Goal: Task Accomplishment & Management: Manage account settings

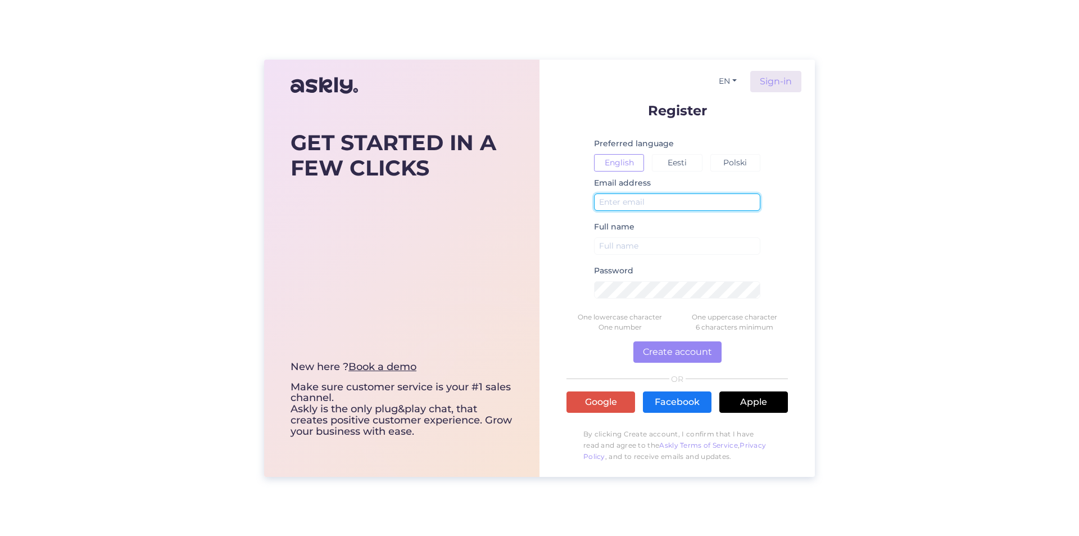
click at [645, 201] on input "text" at bounding box center [677, 201] width 166 height 17
click at [764, 69] on div "EN Sign-in Register Preferred language English Eesti Polski Email address Full …" at bounding box center [676, 268] width 275 height 417
click at [783, 87] on link "Sign-in" at bounding box center [775, 81] width 51 height 21
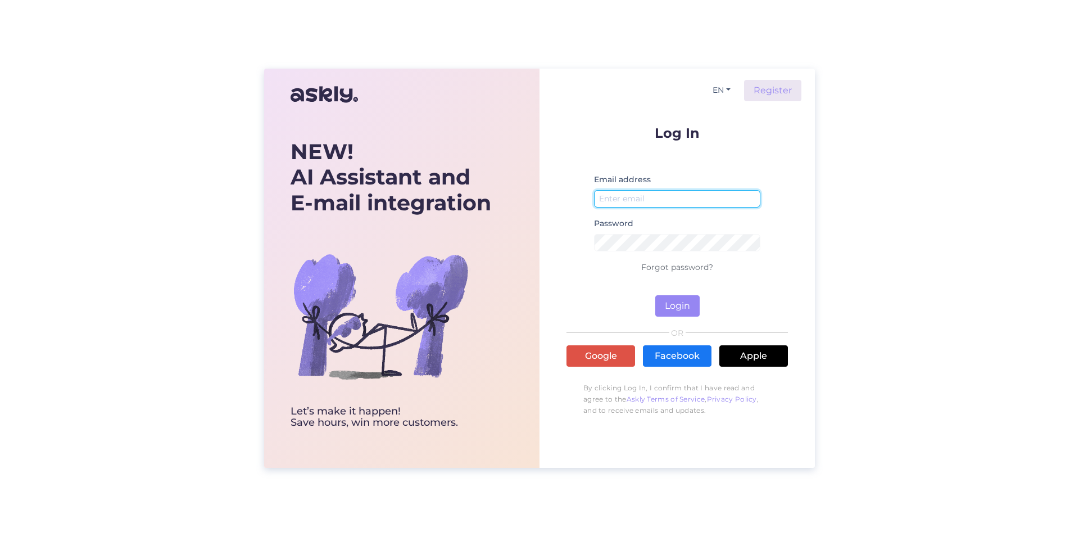
type input "[EMAIL_ADDRESS][DOMAIN_NAME]"
click at [692, 199] on input "[EMAIL_ADDRESS][DOMAIN_NAME]" at bounding box center [677, 198] width 166 height 17
click at [591, 292] on form "Log In Email address kevinkolga08@outlook.com Password Forgot password? Login" at bounding box center [676, 221] width 221 height 191
click at [684, 302] on button "Login" at bounding box center [677, 305] width 44 height 21
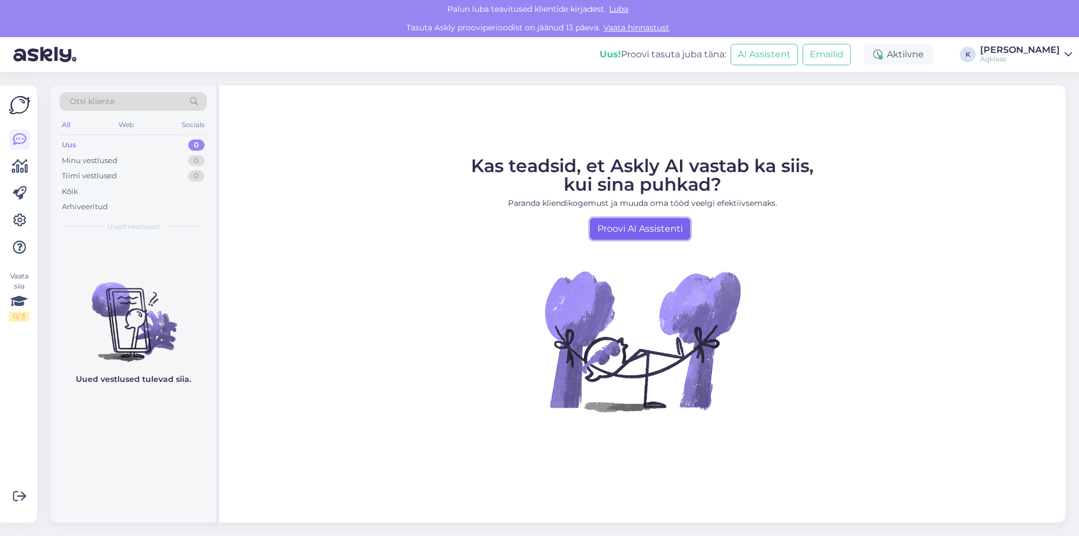
click at [606, 228] on link "Proovi AI Assistenti" at bounding box center [640, 228] width 100 height 21
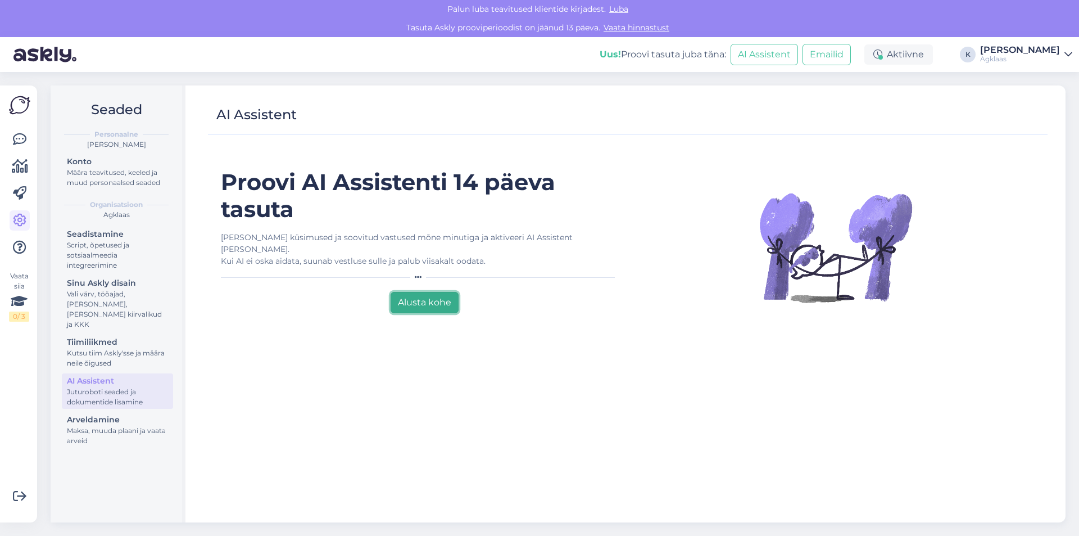
click at [406, 292] on button "Alusta kohe" at bounding box center [425, 302] width 68 height 21
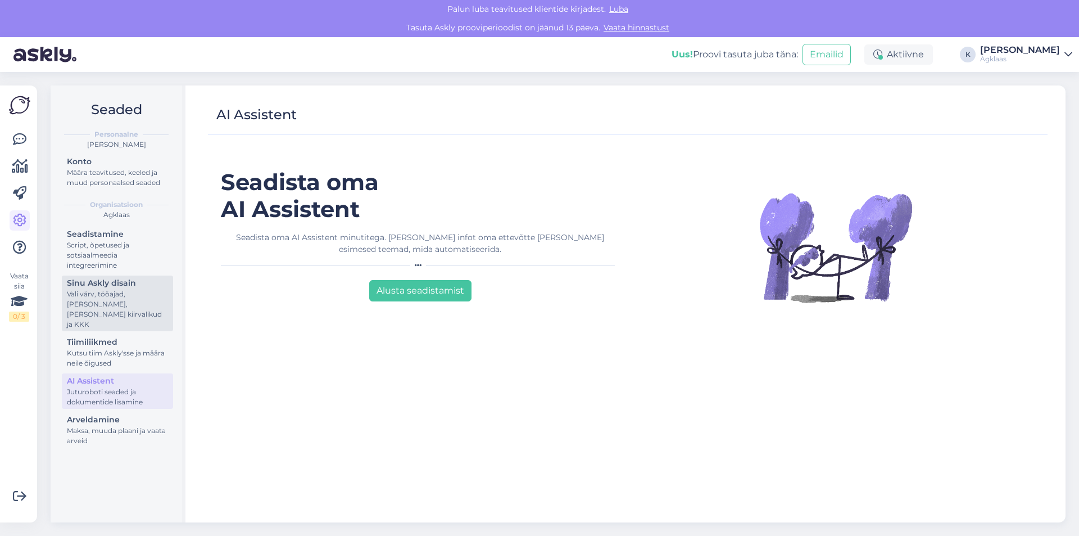
click at [106, 283] on div "Sinu Askly disain" at bounding box center [117, 283] width 101 height 12
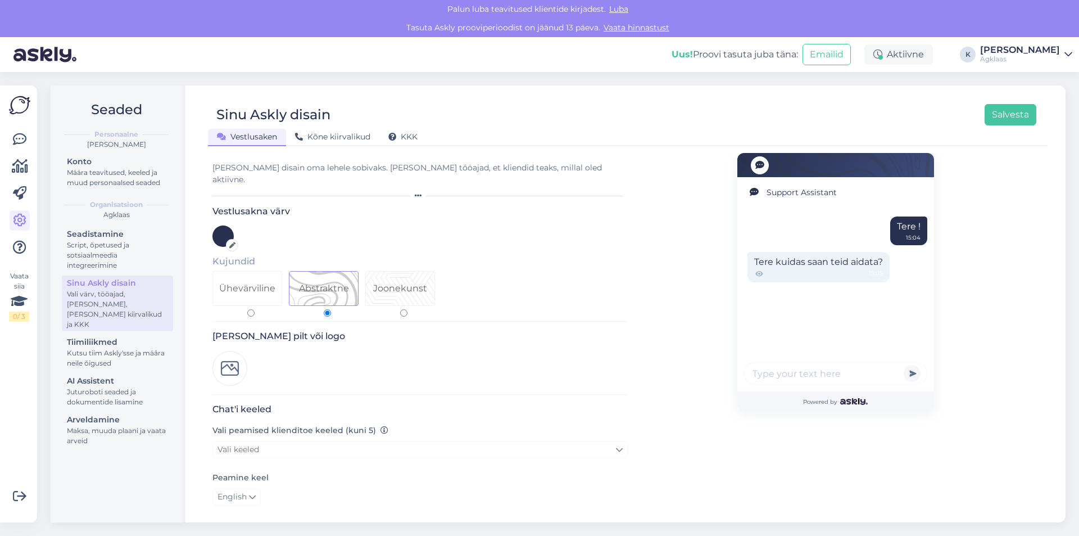
click at [271, 285] on div "Ühevärviline" at bounding box center [247, 288] width 69 height 34
click at [255, 309] on input "Ühevärviline" at bounding box center [250, 312] width 7 height 7
radio input "true"
click at [306, 282] on div "Abstraktne" at bounding box center [324, 288] width 50 height 13
click at [324, 309] on input "Abstraktne" at bounding box center [327, 312] width 7 height 7
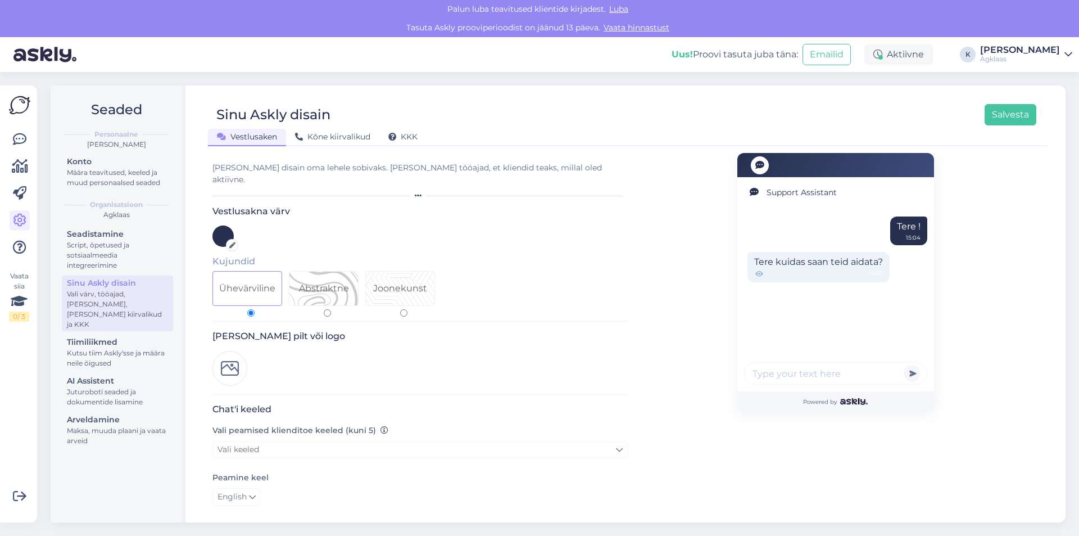
radio input "true"
click at [228, 225] on div at bounding box center [222, 235] width 21 height 21
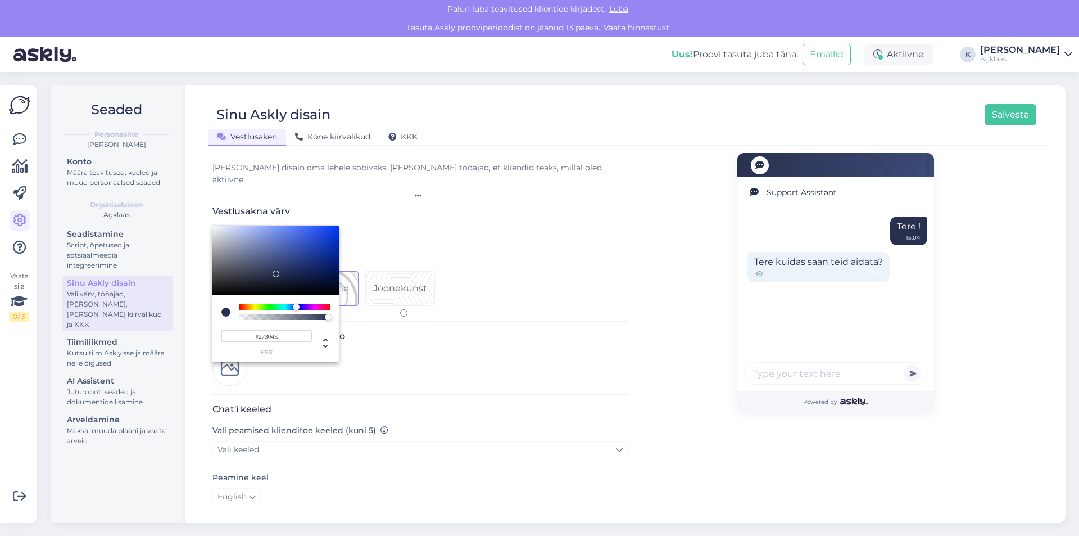
drag, startPoint x: 332, startPoint y: 259, endPoint x: 387, endPoint y: 328, distance: 87.6
click at [387, 328] on div at bounding box center [539, 268] width 1079 height 536
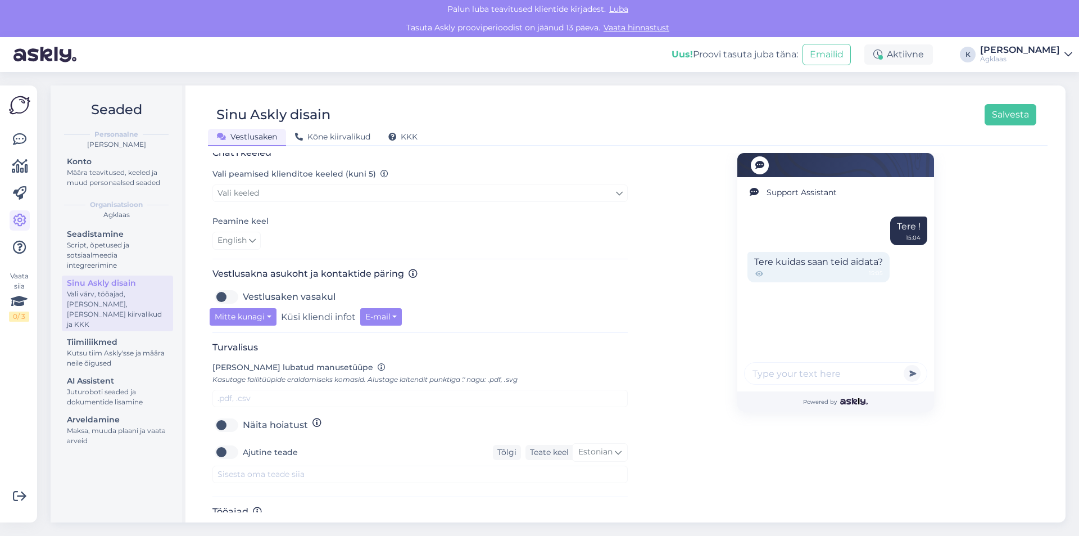
scroll to position [272, 0]
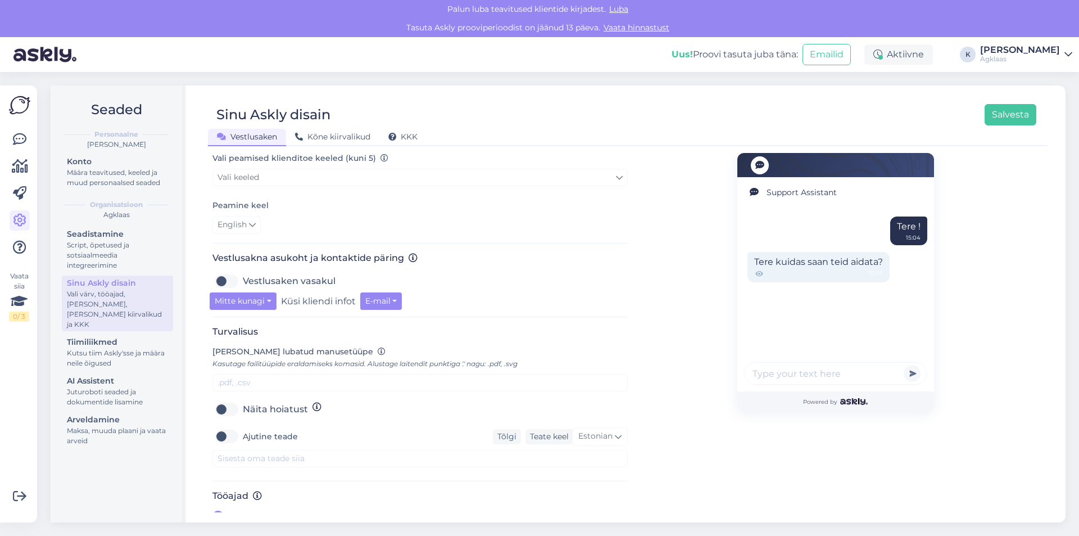
click at [243, 400] on label "Näita hoiatust" at bounding box center [275, 409] width 65 height 18
click at [227, 400] on input "Näita hoiatust" at bounding box center [226, 409] width 28 height 18
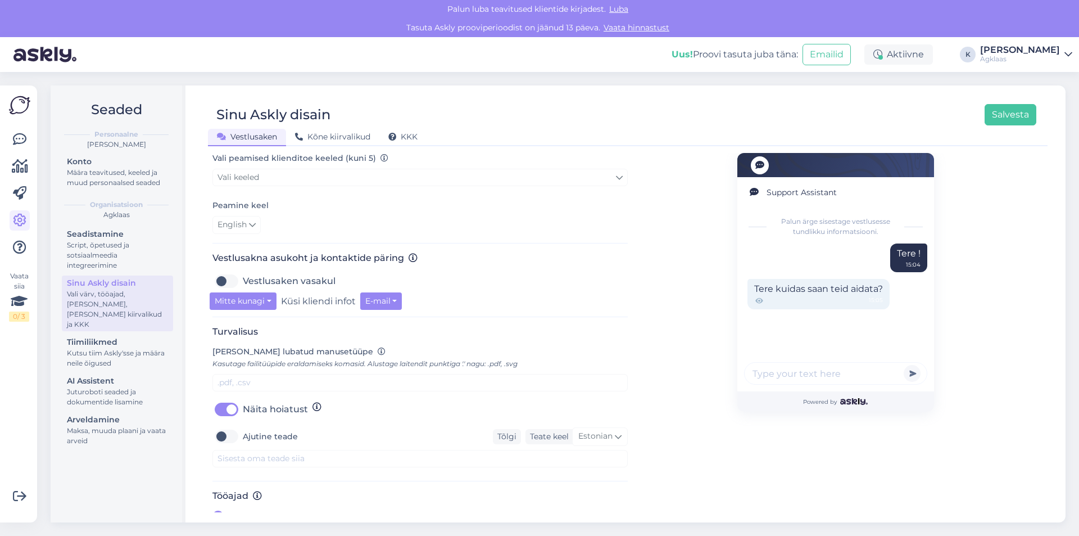
click at [243, 400] on label "Näita hoiatust" at bounding box center [275, 409] width 65 height 18
click at [229, 400] on input "Näita hoiatust" at bounding box center [226, 409] width 28 height 18
checkbox input "false"
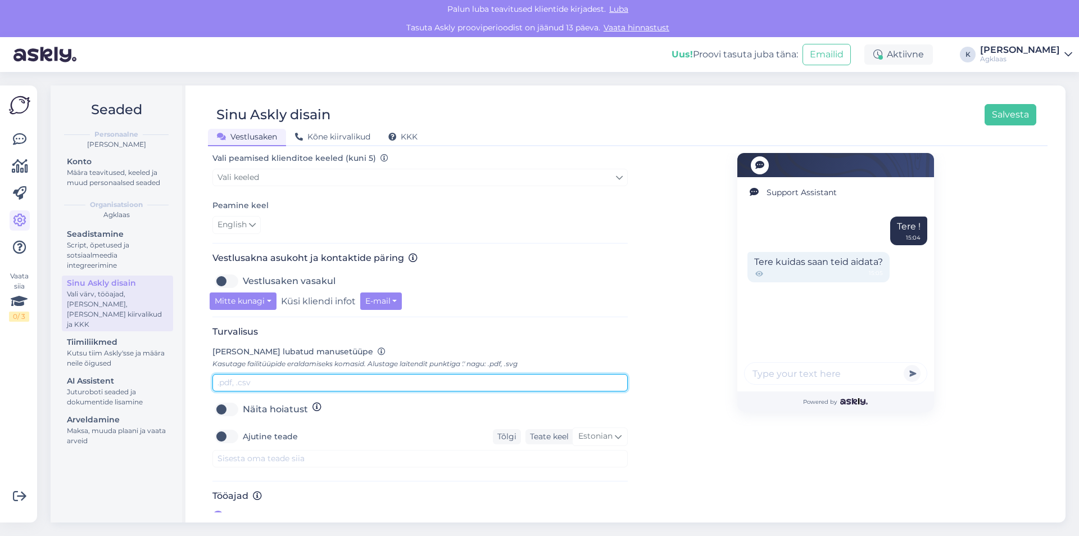
click at [247, 374] on input "text" at bounding box center [419, 382] width 415 height 17
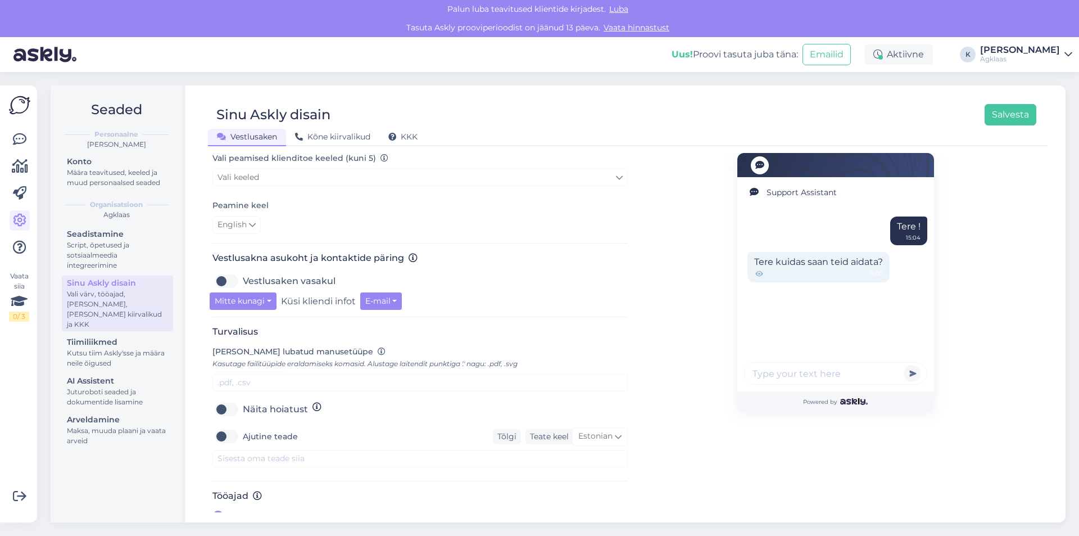
click at [243, 427] on label "Ajutine teade" at bounding box center [270, 436] width 55 height 18
click at [223, 427] on input "Ajutine teade" at bounding box center [226, 436] width 28 height 18
click at [243, 427] on label "Ajutine teade" at bounding box center [270, 436] width 55 height 18
click at [224, 427] on input "Ajutine teade" at bounding box center [226, 436] width 28 height 18
checkbox input "false"
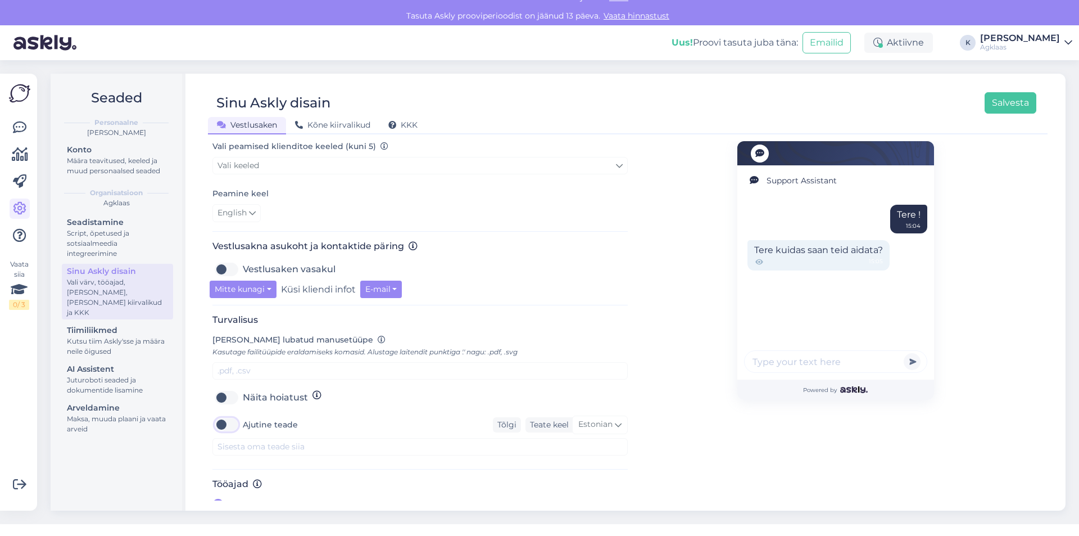
scroll to position [22, 0]
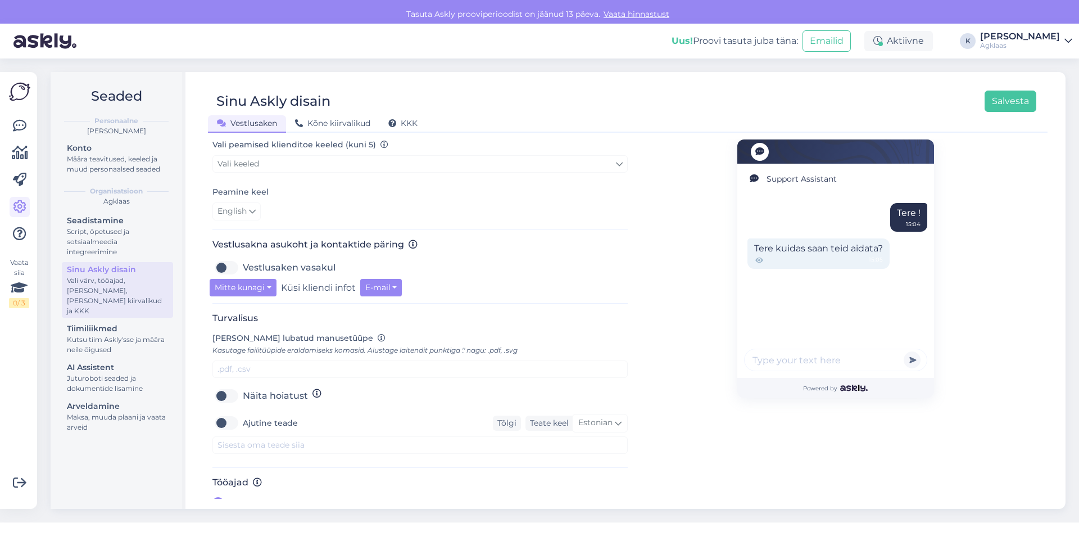
click at [262, 497] on span "[PERSON_NAME]" at bounding box center [268, 503] width 78 height 13
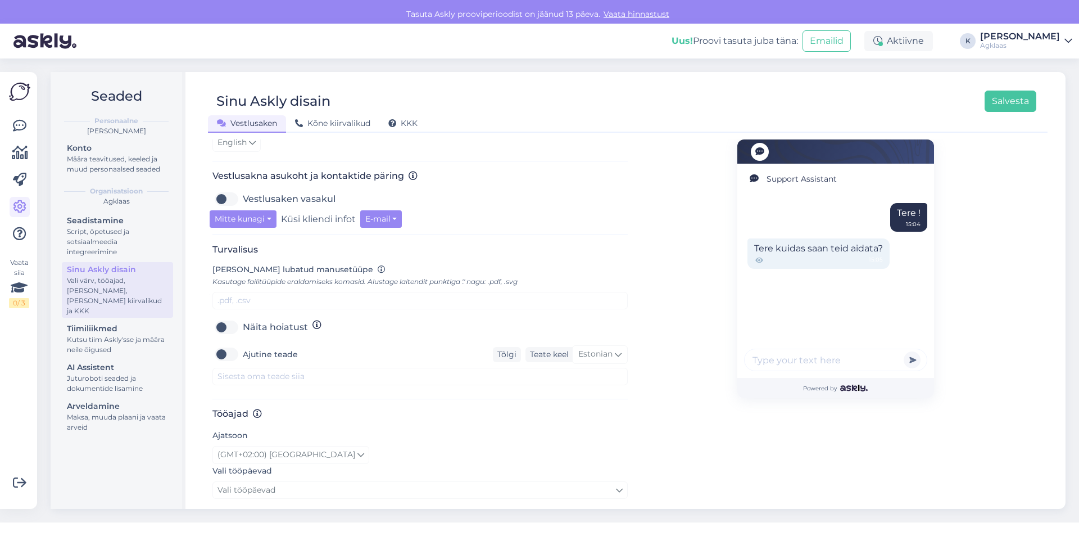
scroll to position [420, 0]
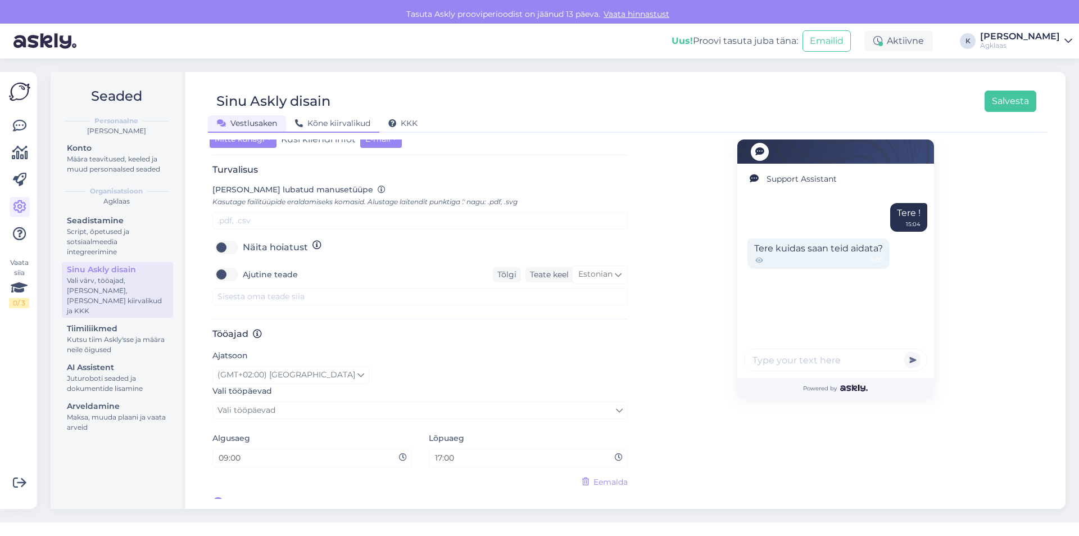
click at [346, 118] on span "Kõne kiirvalikud" at bounding box center [332, 123] width 75 height 10
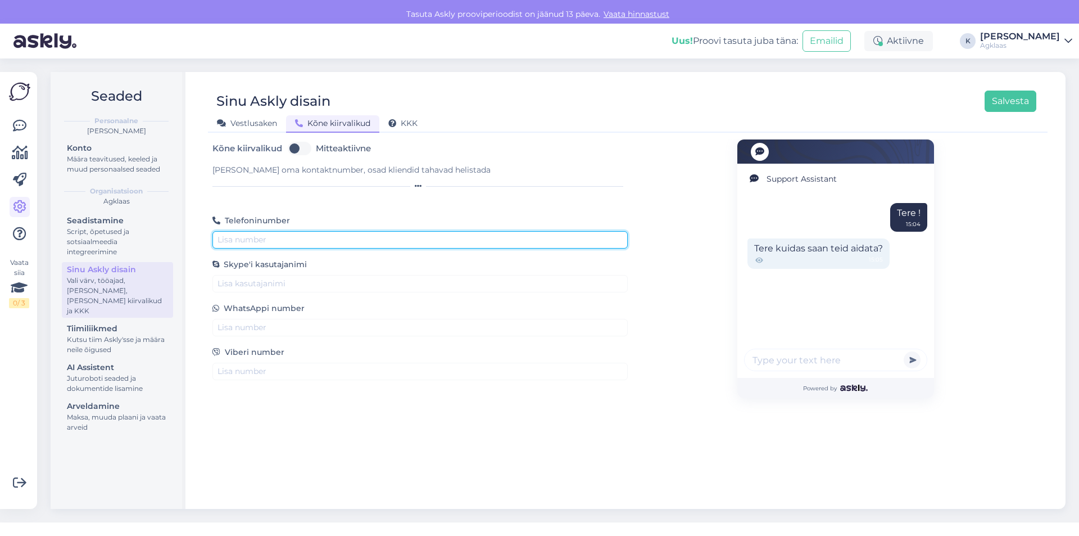
click at [263, 232] on input "text" at bounding box center [419, 239] width 415 height 17
type input "g"
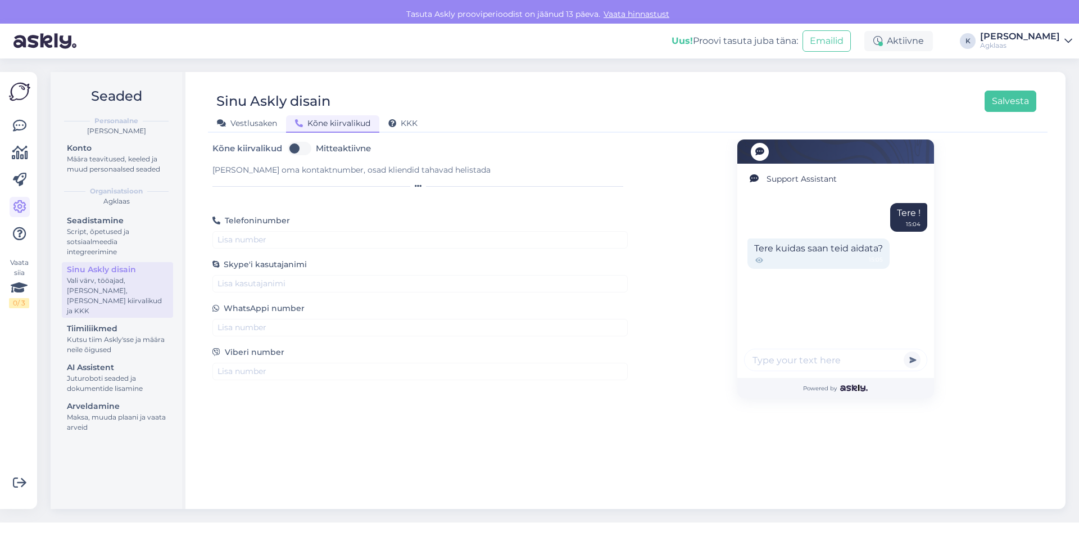
click at [750, 148] on div at bounding box center [835, 151] width 197 height 24
click at [765, 148] on div at bounding box center [760, 152] width 18 height 18
drag, startPoint x: 415, startPoint y: 114, endPoint x: 417, endPoint y: 121, distance: 7.6
click at [415, 118] on span "KKK" at bounding box center [402, 123] width 29 height 10
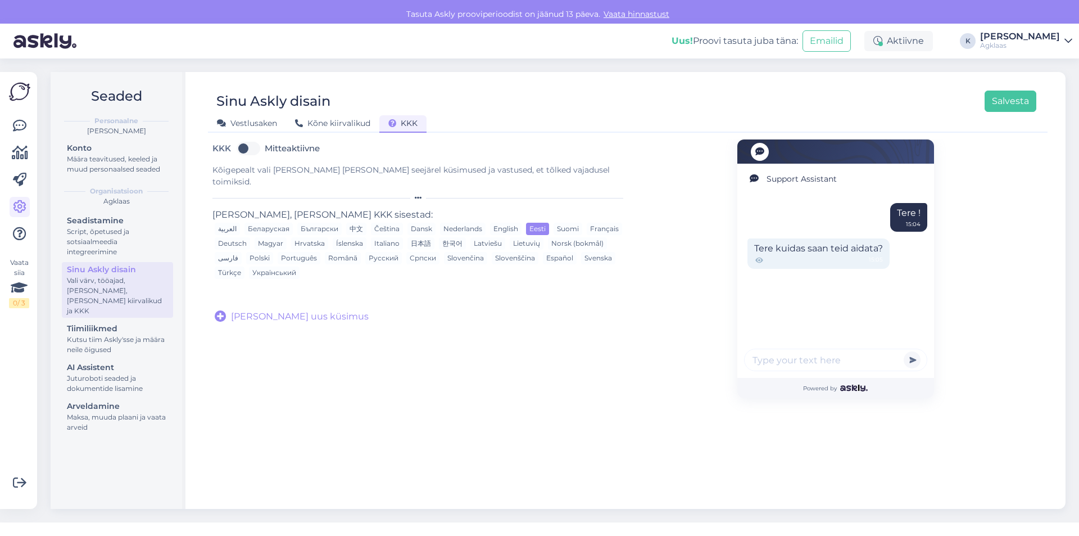
click at [265, 139] on label "Mitteaktiivne" at bounding box center [292, 148] width 55 height 18
click at [252, 139] on input "Mitteaktiivne" at bounding box center [248, 148] width 28 height 18
click at [265, 139] on label "Aktiivne" at bounding box center [282, 148] width 34 height 18
click at [251, 139] on input "Aktiivne" at bounding box center [248, 148] width 28 height 18
checkbox input "false"
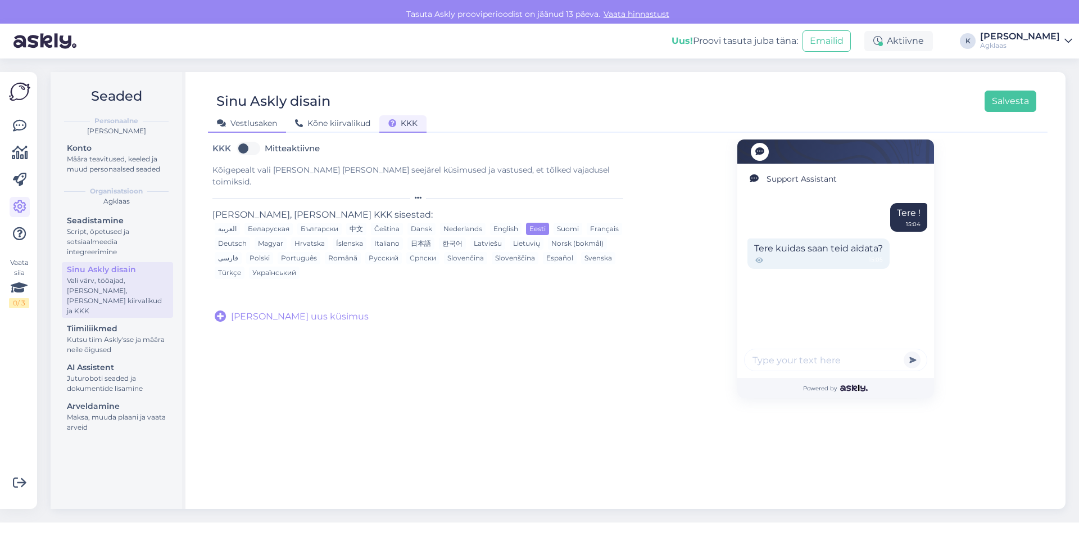
click at [253, 115] on div "Vestlusaken" at bounding box center [247, 123] width 78 height 17
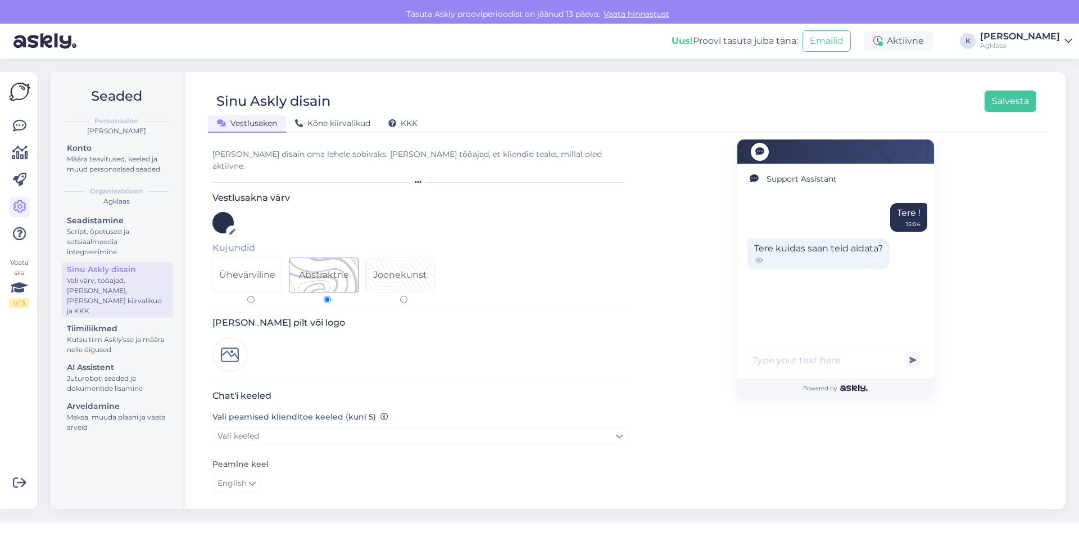
click at [406, 268] on div "Joonekunst" at bounding box center [400, 274] width 54 height 13
click at [406, 296] on input "Joonekunst" at bounding box center [403, 299] width 7 height 7
radio input "true"
drag, startPoint x: 326, startPoint y: 257, endPoint x: 272, endPoint y: 266, distance: 55.2
click at [326, 268] on div "Abstraktne" at bounding box center [324, 274] width 50 height 13
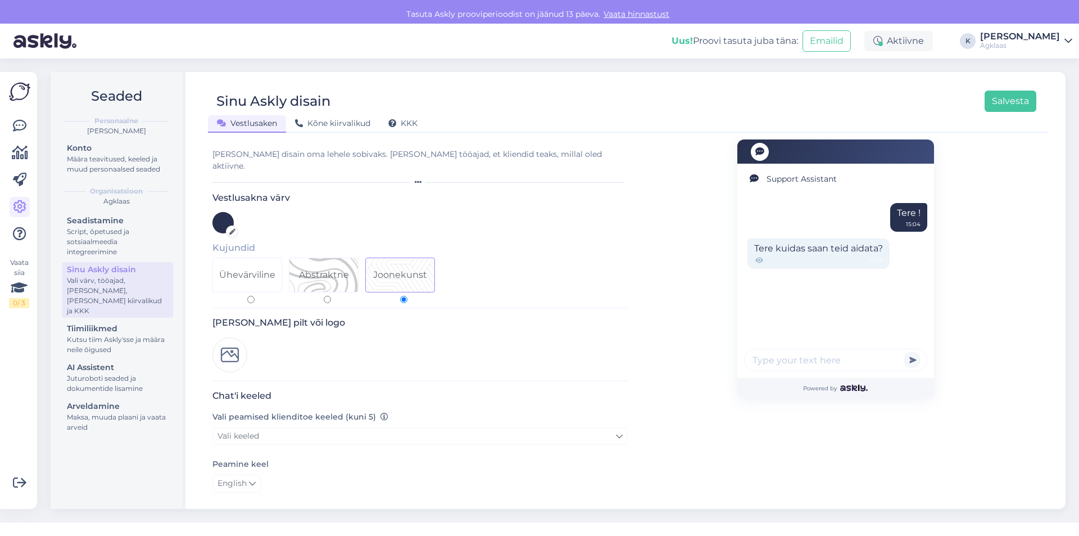
click at [326, 296] on input "Abstraktne" at bounding box center [327, 299] width 7 height 7
radio input "true"
click at [253, 268] on div "Ühevärviline" at bounding box center [247, 274] width 56 height 13
click at [253, 296] on input "Ühevärviline" at bounding box center [250, 299] width 7 height 7
radio input "true"
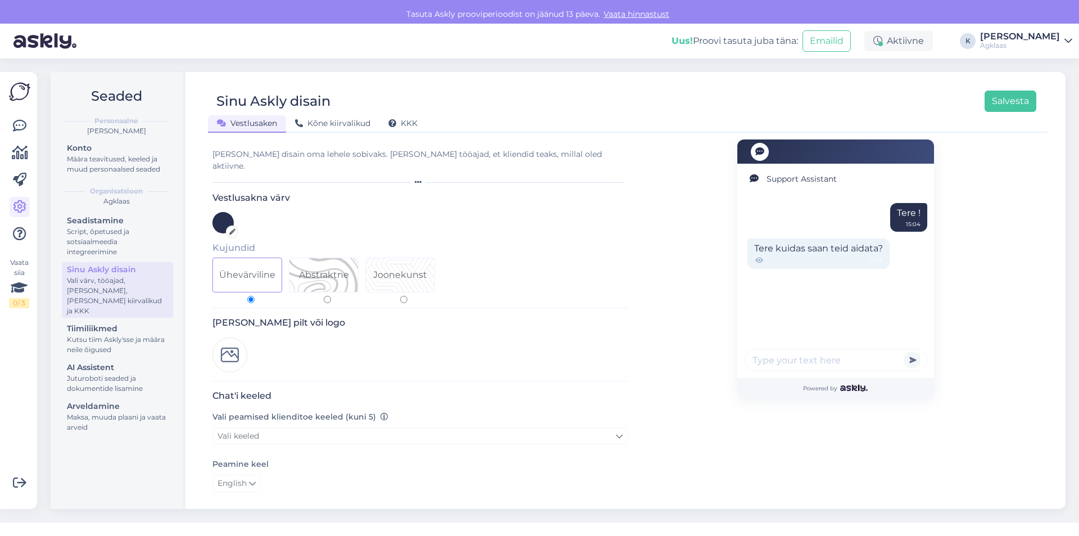
click at [218, 212] on div at bounding box center [222, 222] width 21 height 21
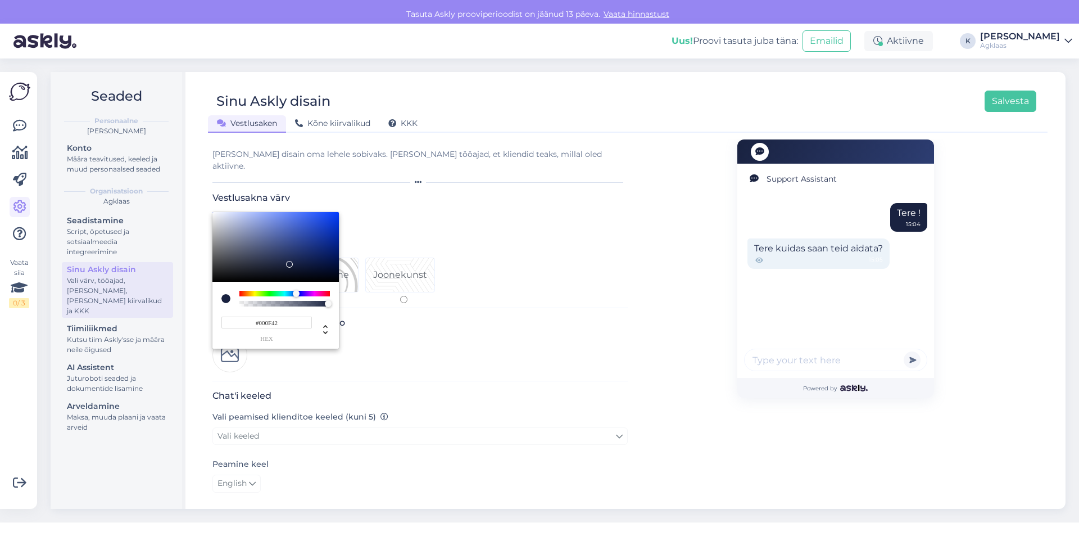
drag, startPoint x: 250, startPoint y: 242, endPoint x: 365, endPoint y: 243, distance: 114.7
click at [339, 243] on div "#000F42 hex" at bounding box center [275, 280] width 126 height 137
type input "#000000"
drag, startPoint x: 258, startPoint y: 245, endPoint x: 390, endPoint y: 302, distance: 143.7
click at [339, 302] on div "#000000 hex" at bounding box center [275, 280] width 126 height 137
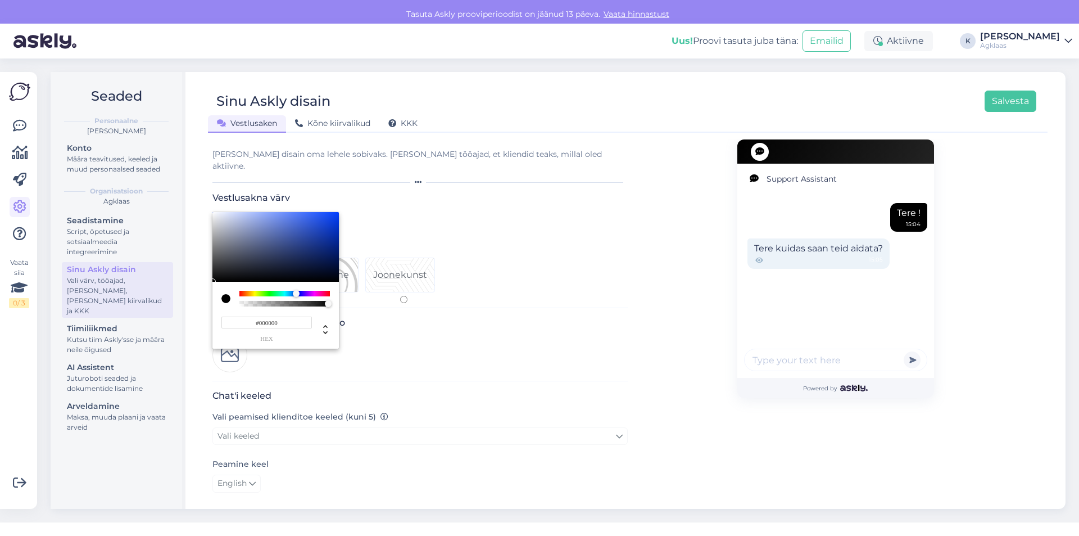
click at [868, 349] on div at bounding box center [539, 268] width 1079 height 536
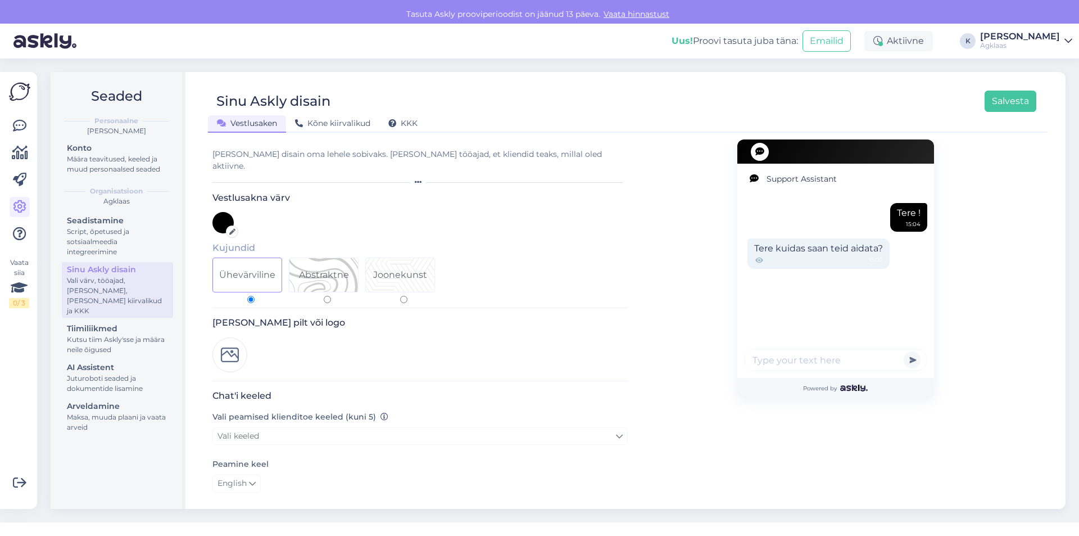
click at [859, 348] on input "text" at bounding box center [835, 359] width 183 height 22
click at [906, 338] on div "Tere ! 15:04 Tere kuidas saan teid aidata? 15:05" at bounding box center [835, 288] width 197 height 178
click at [908, 351] on button "button" at bounding box center [912, 359] width 17 height 17
drag, startPoint x: 919, startPoint y: 179, endPoint x: 900, endPoint y: 194, distance: 24.8
click at [918, 179] on div "Support Assistant" at bounding box center [835, 179] width 197 height 30
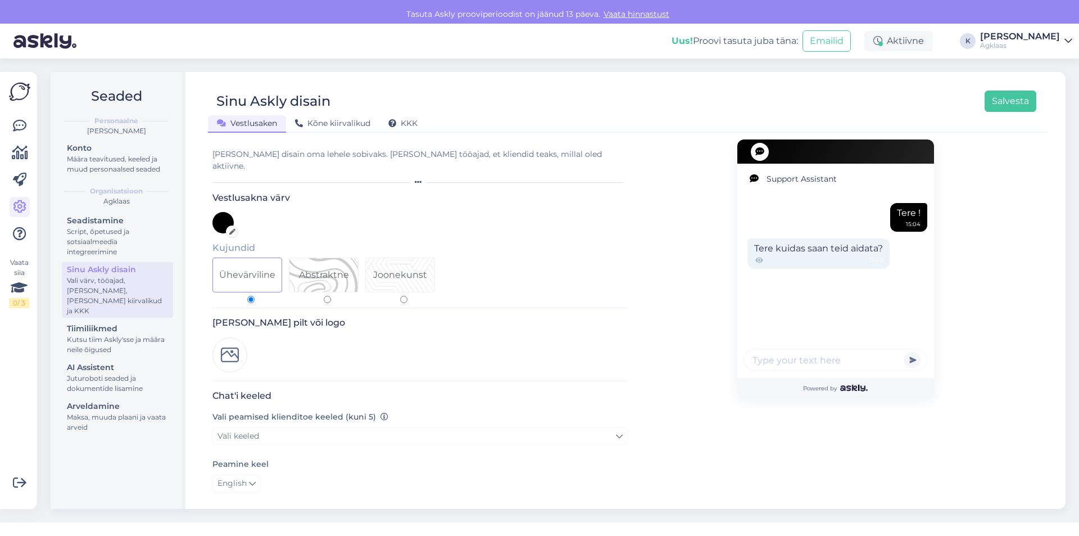
drag, startPoint x: 900, startPoint y: 194, endPoint x: 888, endPoint y: 220, distance: 28.2
click at [897, 206] on div "Tere ! 15:04 Tere kuidas saan teid aidata? 15:05" at bounding box center [835, 288] width 197 height 178
drag, startPoint x: 755, startPoint y: 242, endPoint x: 805, endPoint y: 235, distance: 51.0
click at [805, 238] on div "Tere kuidas saan teid aidata? 15:05" at bounding box center [818, 253] width 142 height 30
click at [830, 255] on div "15:05" at bounding box center [818, 260] width 129 height 10
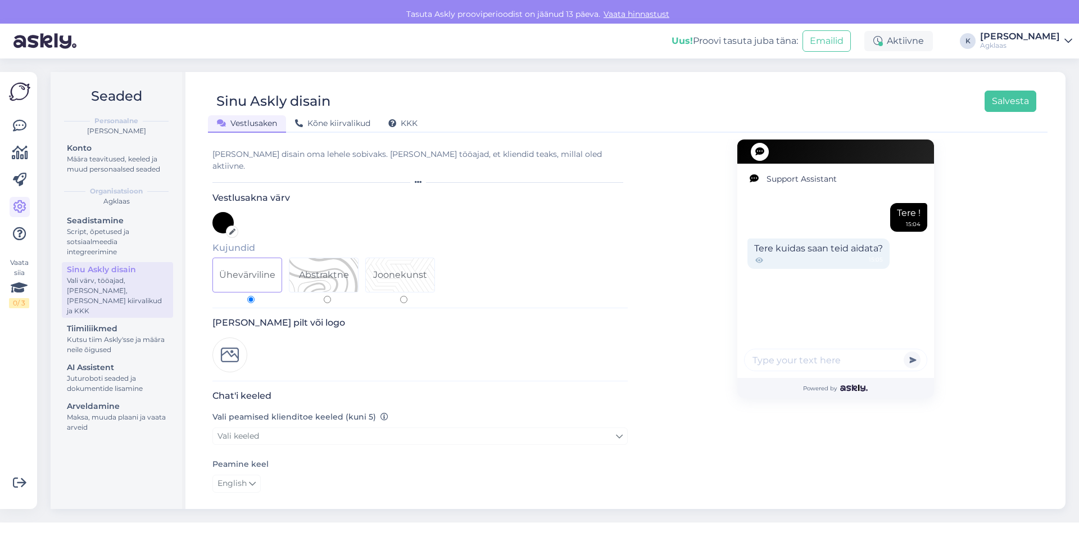
click at [754, 255] on icon at bounding box center [759, 260] width 10 height 10
click at [305, 445] on div at bounding box center [419, 446] width 415 height 3
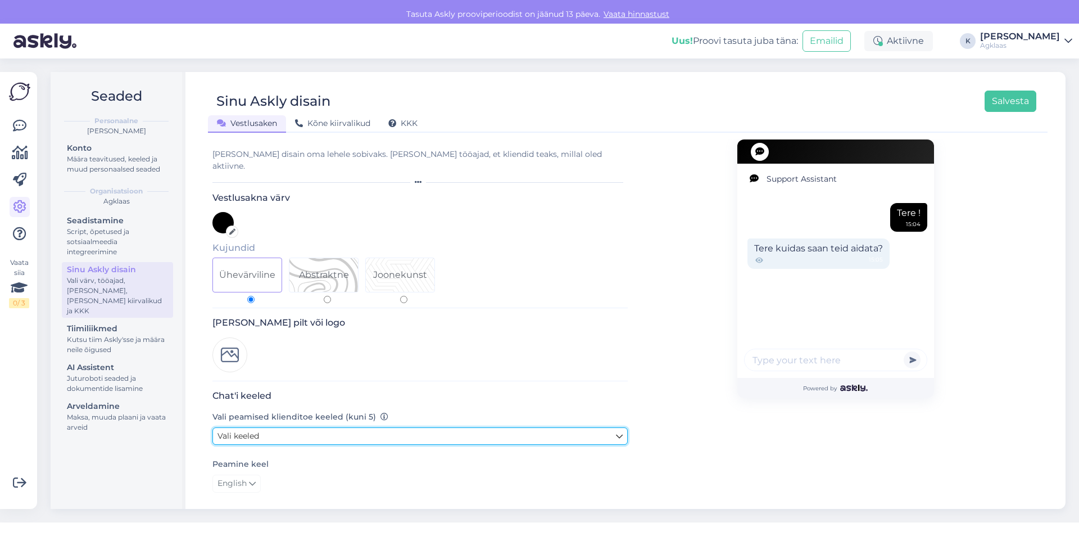
click at [306, 427] on link "Vali keeled" at bounding box center [419, 435] width 415 height 17
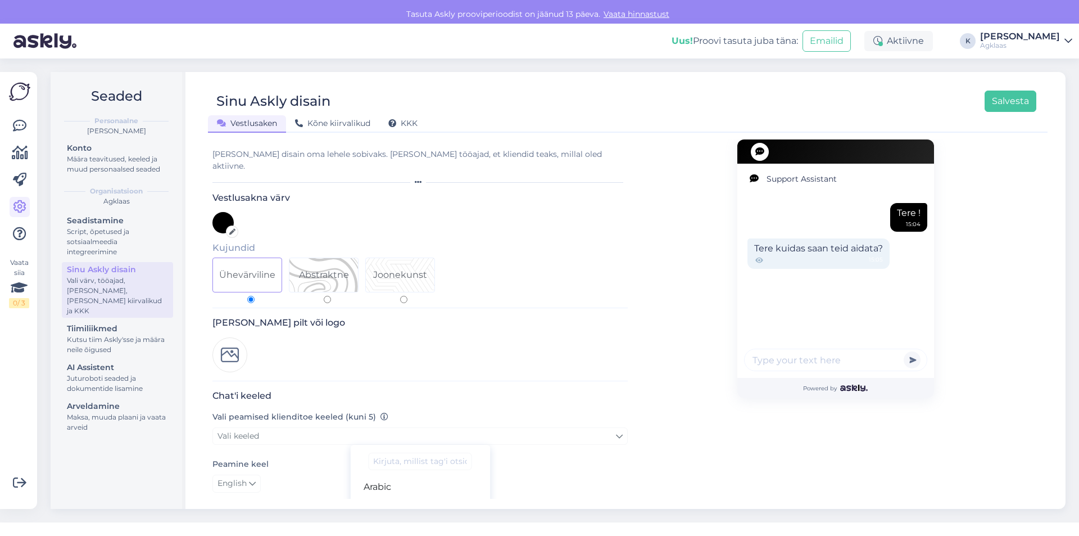
click at [312, 457] on div "Peamine keel English" at bounding box center [419, 474] width 415 height 35
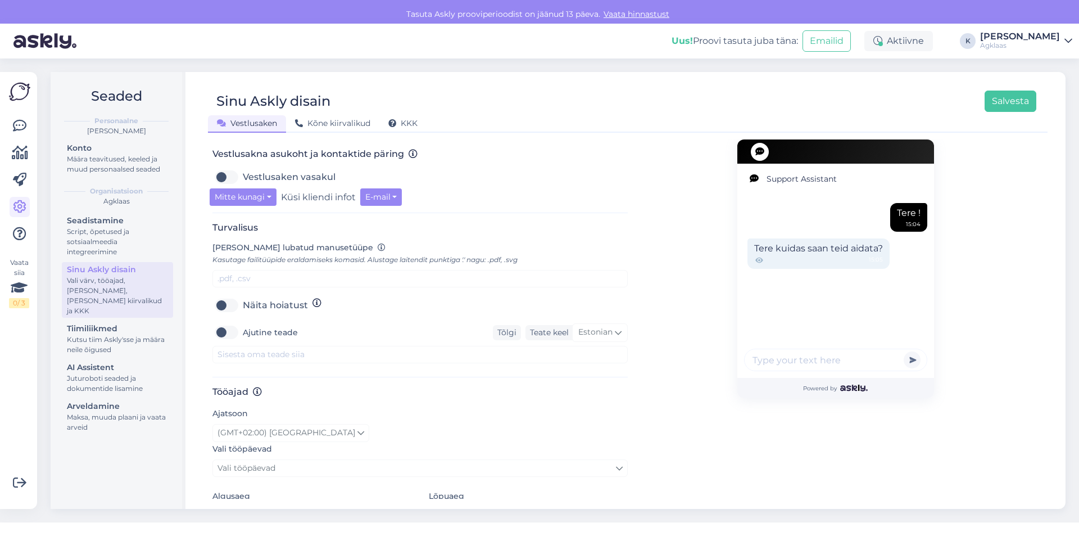
scroll to position [308, 0]
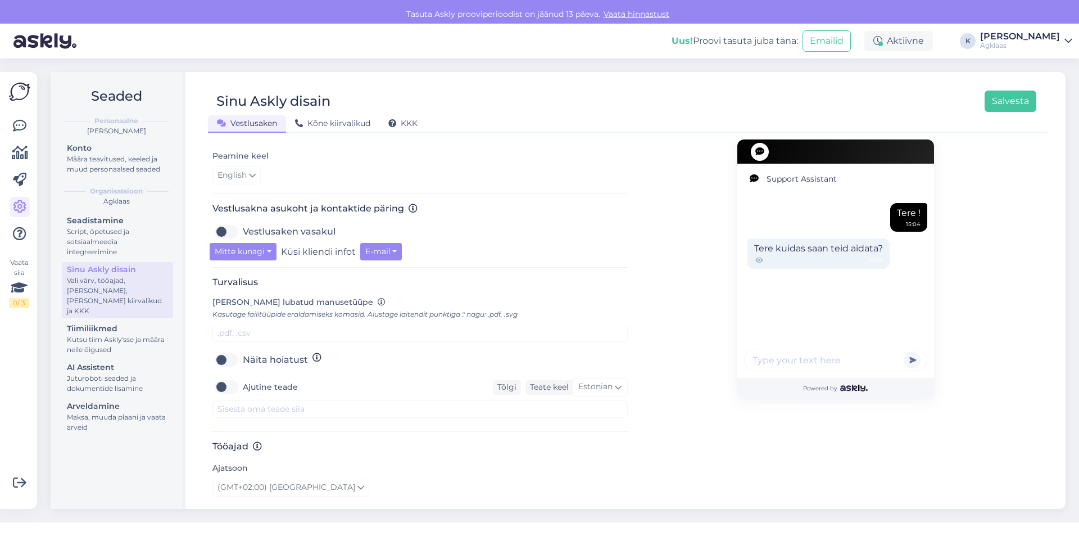
click at [243, 351] on label "Näita hoiatust" at bounding box center [275, 360] width 65 height 18
click at [226, 351] on input "Näita hoiatust" at bounding box center [226, 360] width 28 height 18
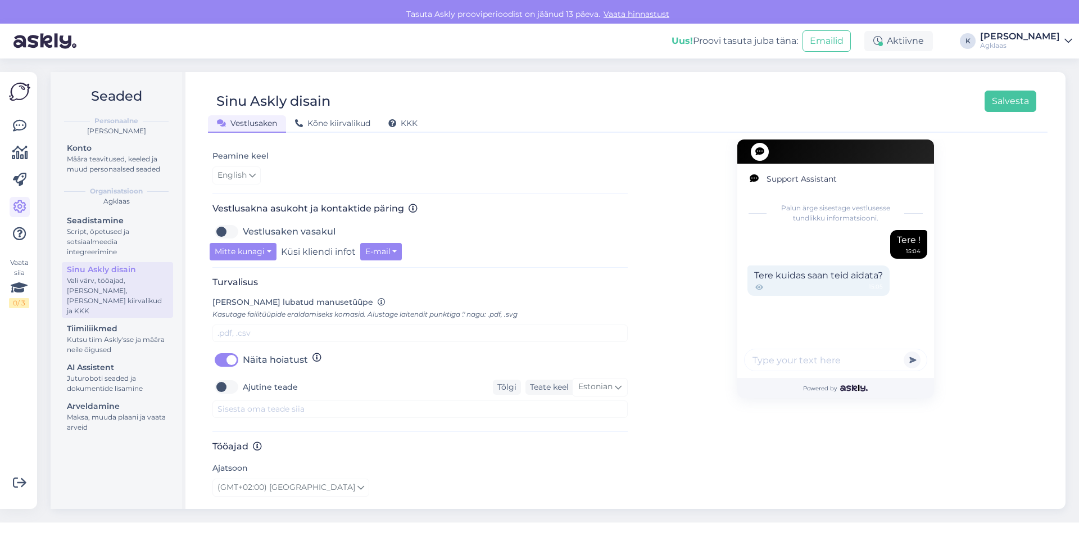
click at [243, 351] on label "Näita hoiatust" at bounding box center [275, 360] width 65 height 18
click at [226, 351] on input "Näita hoiatust" at bounding box center [226, 360] width 28 height 18
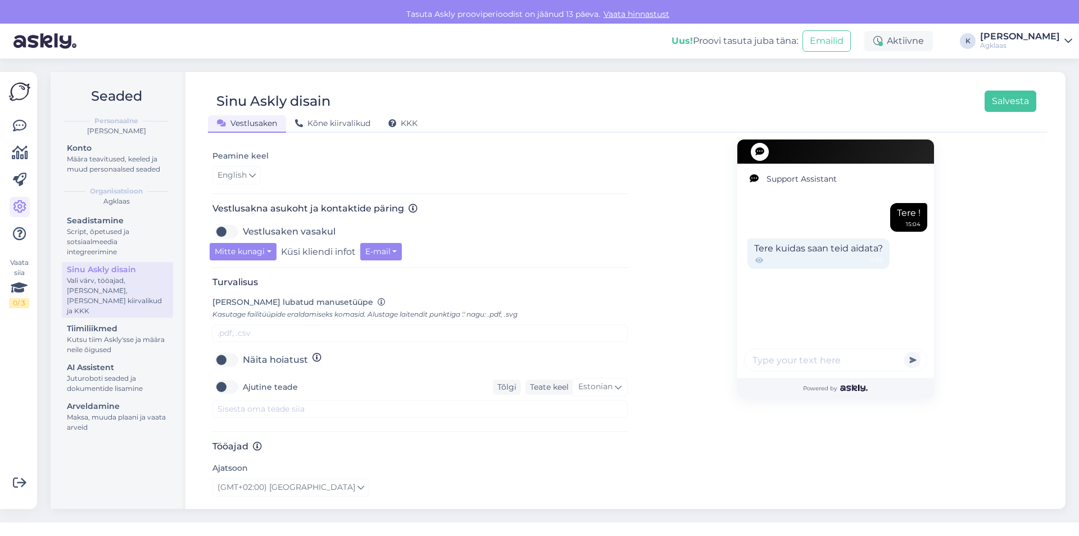
click at [243, 351] on label "Näita hoiatust" at bounding box center [275, 360] width 65 height 18
click at [226, 351] on input "Näita hoiatust" at bounding box center [226, 360] width 28 height 18
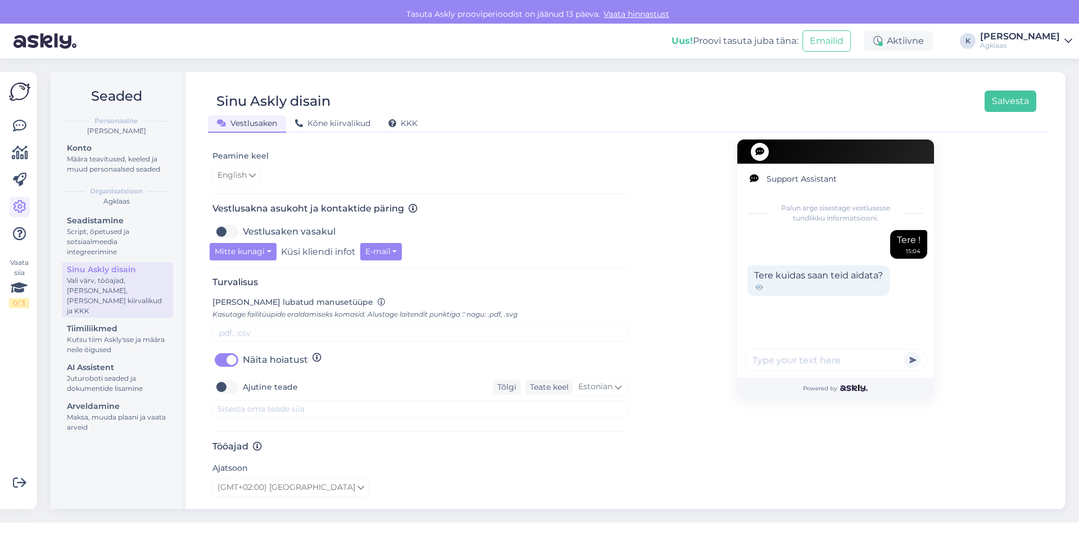
click at [243, 351] on label "Näita hoiatust" at bounding box center [275, 360] width 65 height 18
click at [226, 351] on input "Näita hoiatust" at bounding box center [226, 360] width 28 height 18
checkbox input "false"
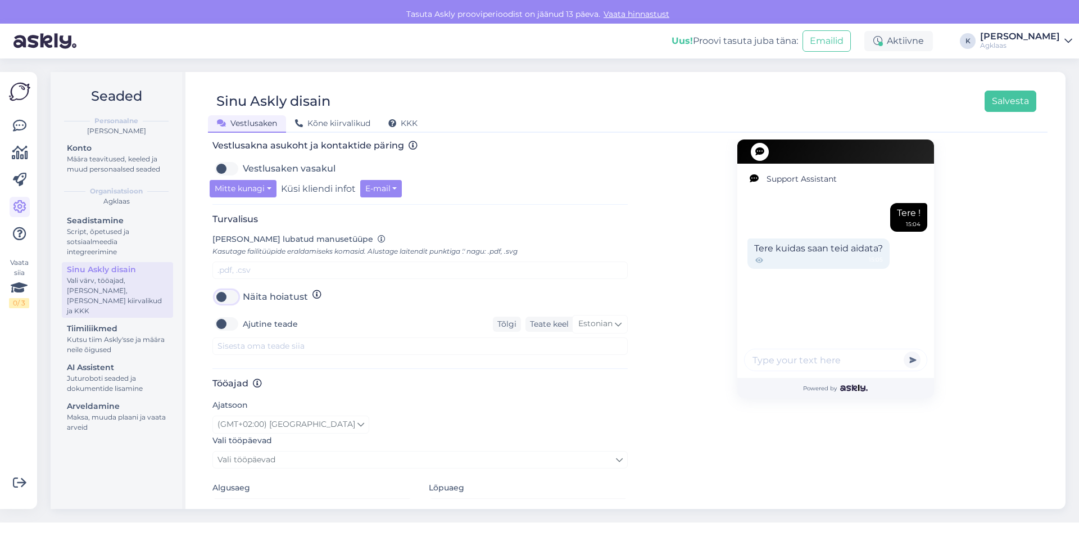
scroll to position [420, 0]
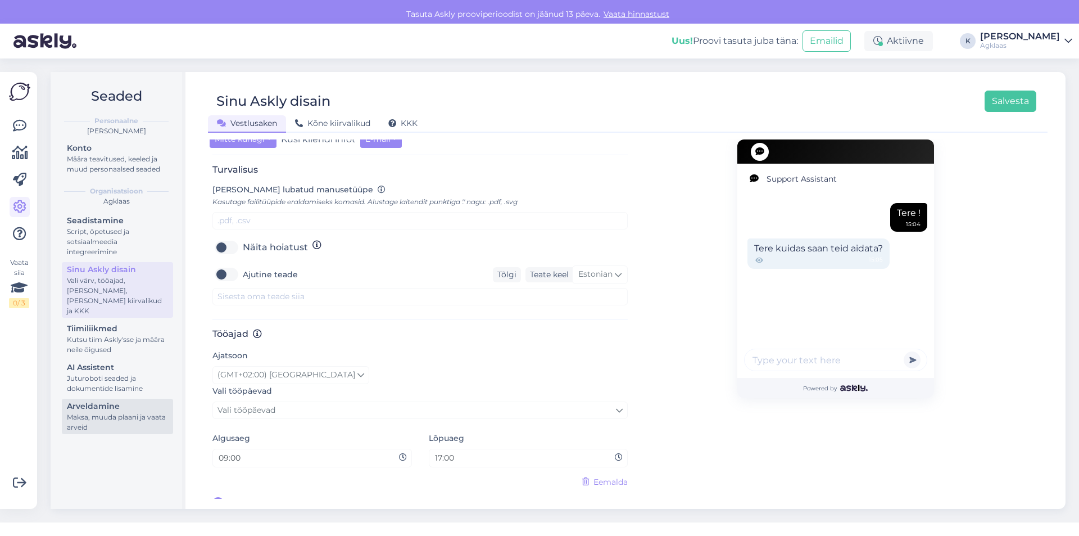
click at [115, 400] on div "Arveldamine" at bounding box center [117, 406] width 101 height 12
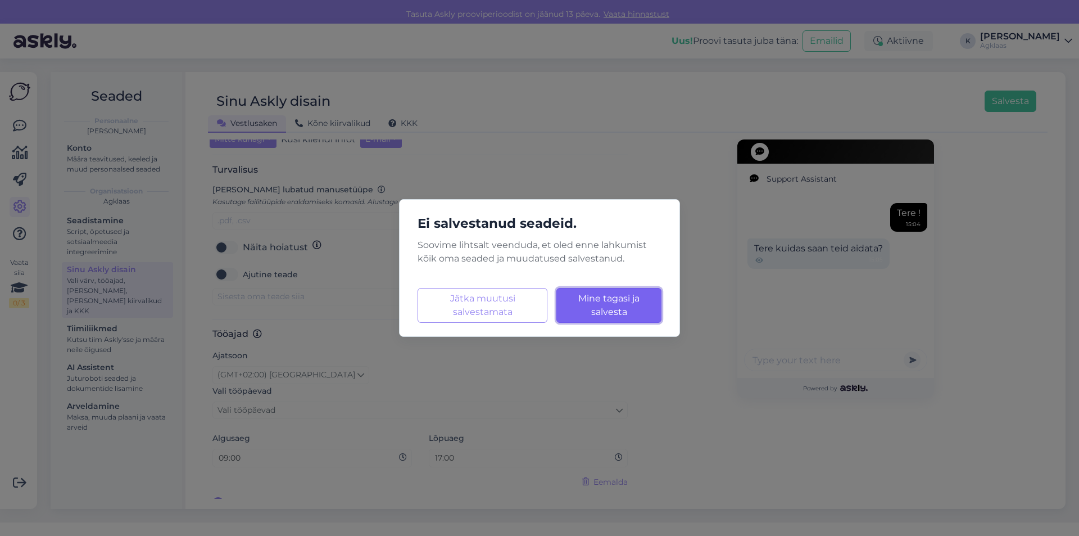
click at [604, 305] on button "Mine tagasi ja salvesta Laadimine..." at bounding box center [608, 305] width 105 height 35
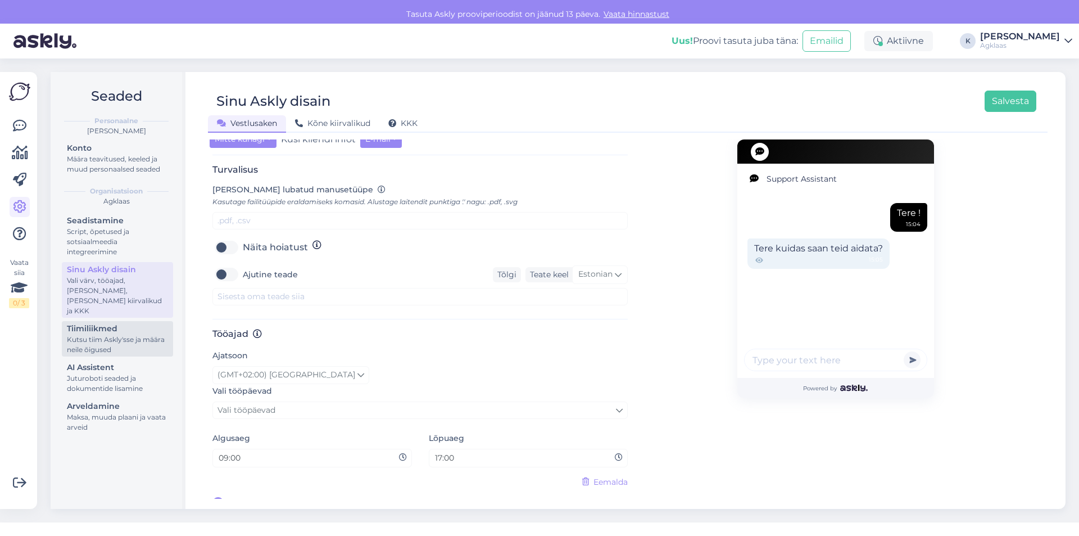
click at [114, 334] on div "Kutsu tiim Askly'sse ja määra neile õigused" at bounding box center [117, 344] width 101 height 20
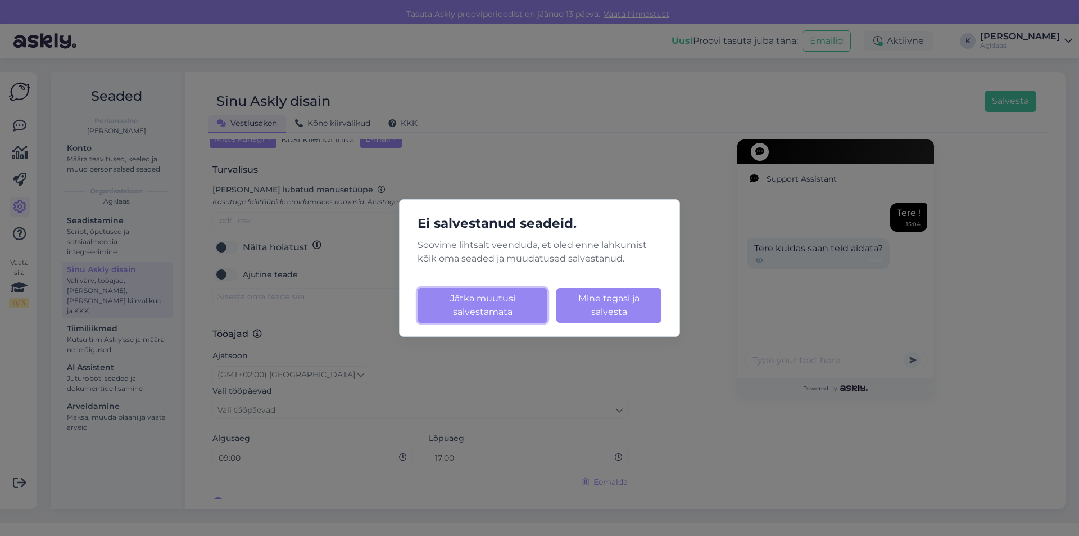
click at [481, 300] on button "Jätka muutusi salvestamata" at bounding box center [483, 305] width 130 height 35
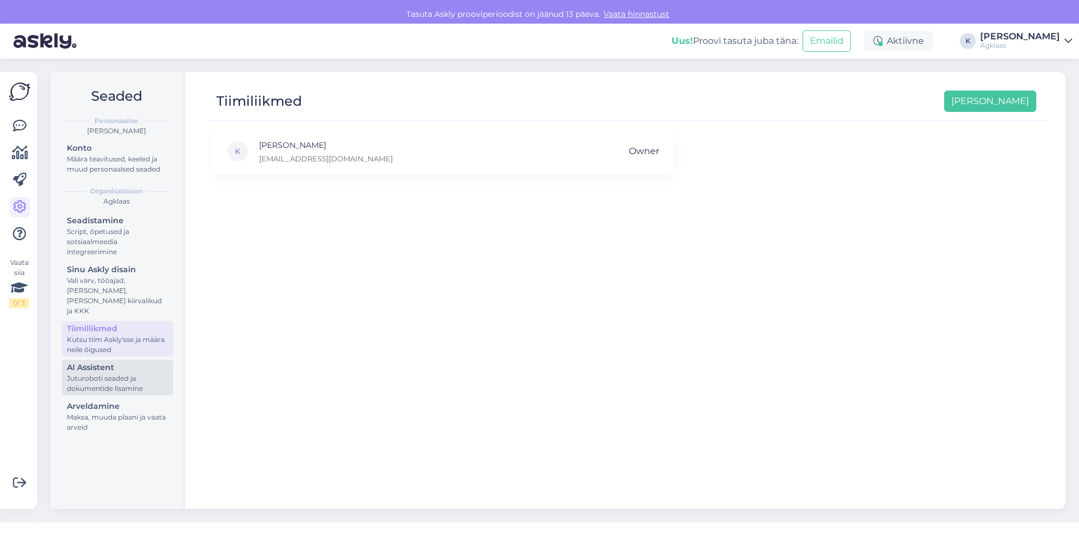
click at [107, 373] on div "Juturoboti seaded ja dokumentide lisamine" at bounding box center [117, 383] width 101 height 20
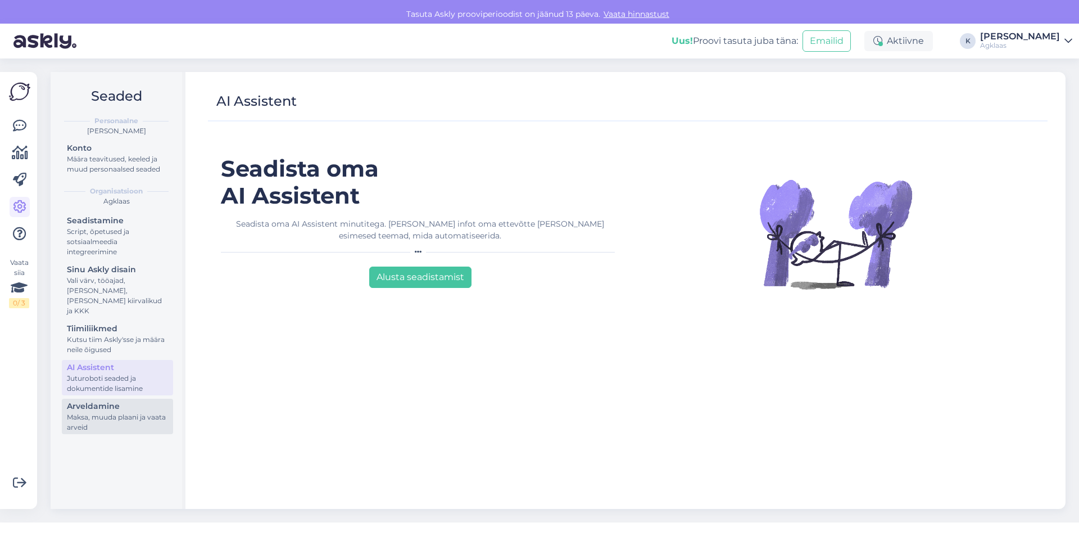
click at [153, 400] on div "Arveldamine" at bounding box center [117, 406] width 101 height 12
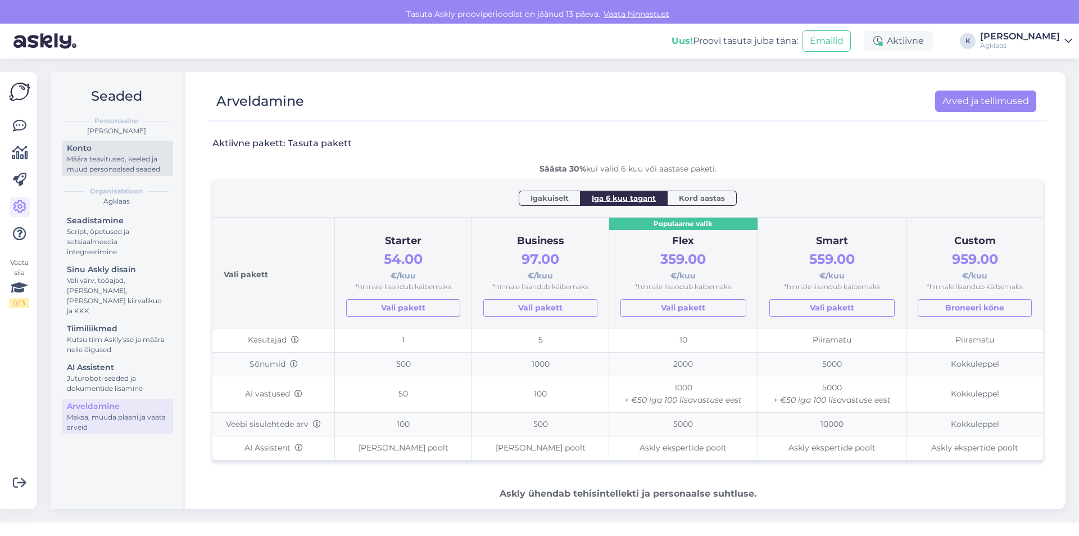
click at [119, 166] on div "Määra teavitused, keeled ja muud personaalsed seaded" at bounding box center [117, 164] width 101 height 20
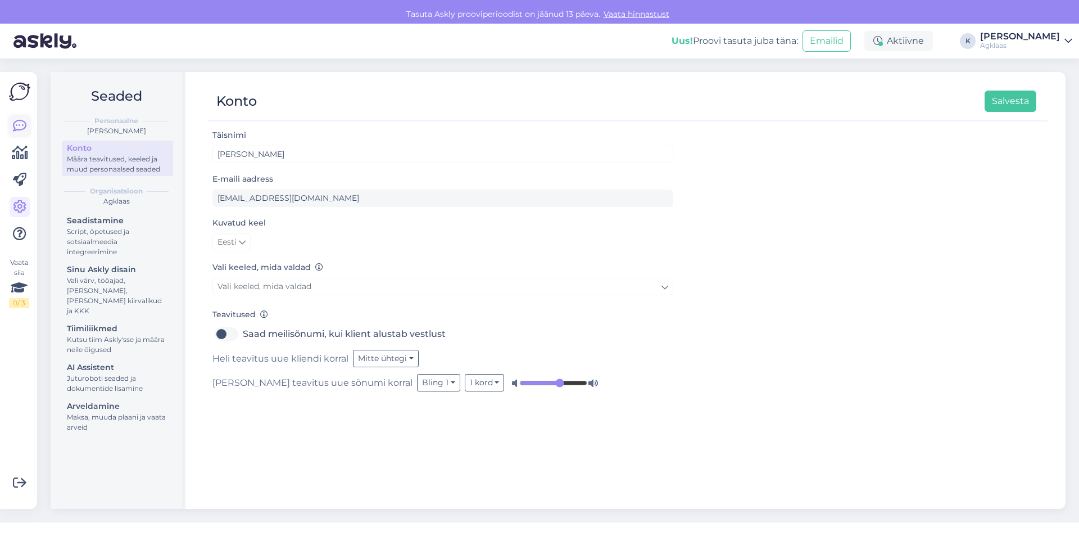
click at [17, 131] on icon at bounding box center [19, 125] width 13 height 13
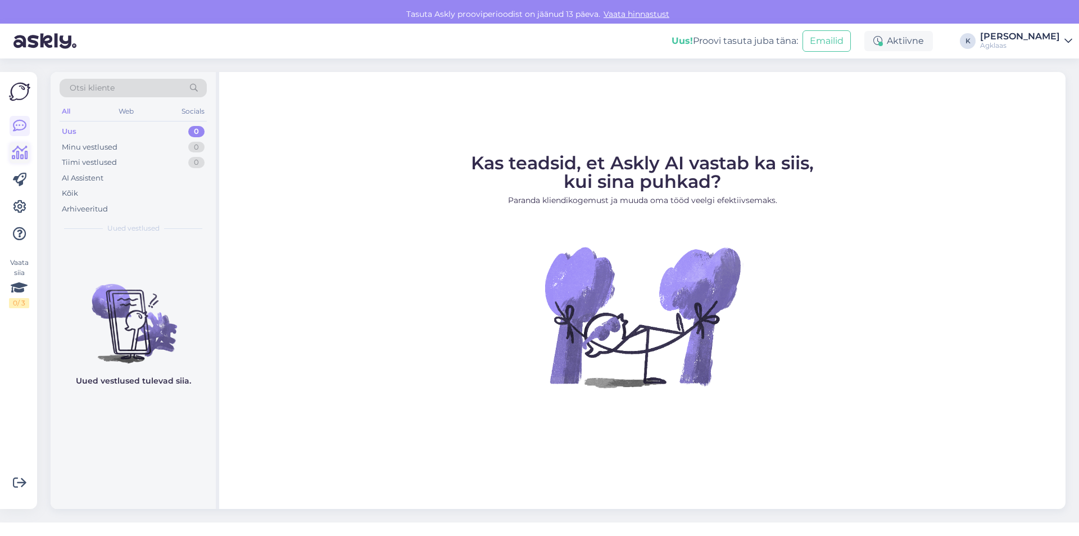
click at [19, 158] on icon at bounding box center [20, 152] width 16 height 13
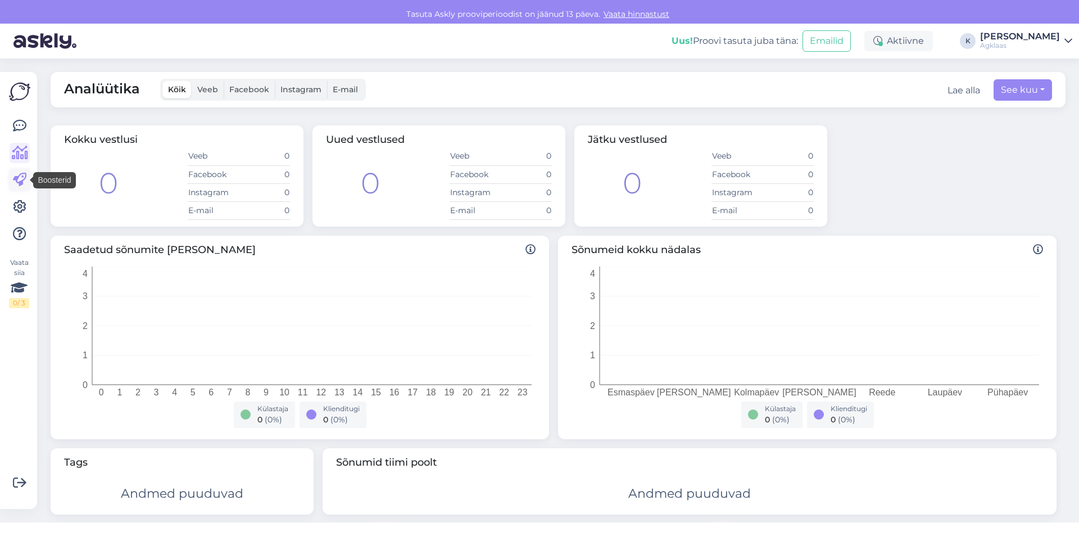
click at [26, 185] on link at bounding box center [20, 180] width 20 height 20
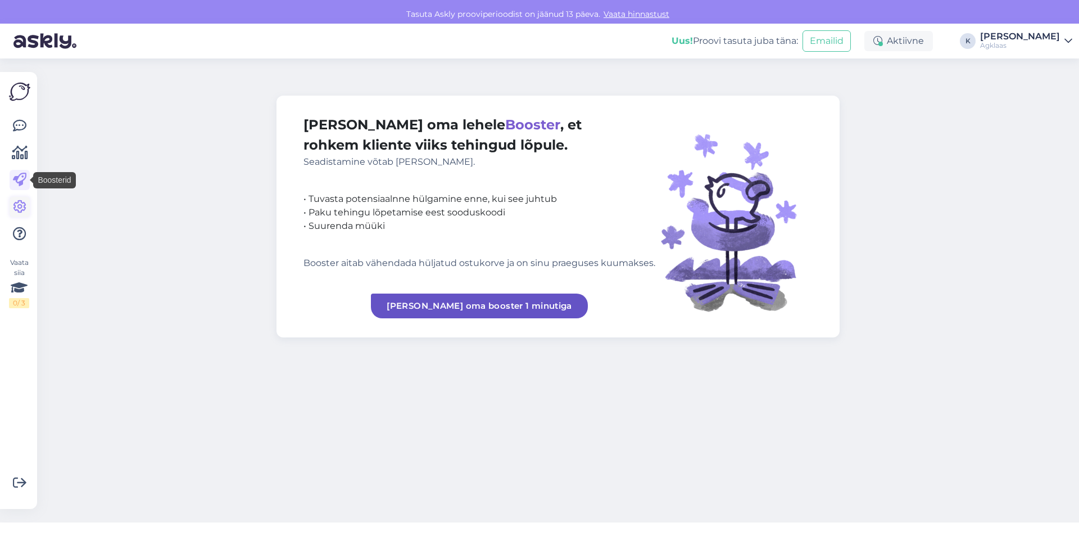
click at [28, 214] on link at bounding box center [20, 207] width 20 height 20
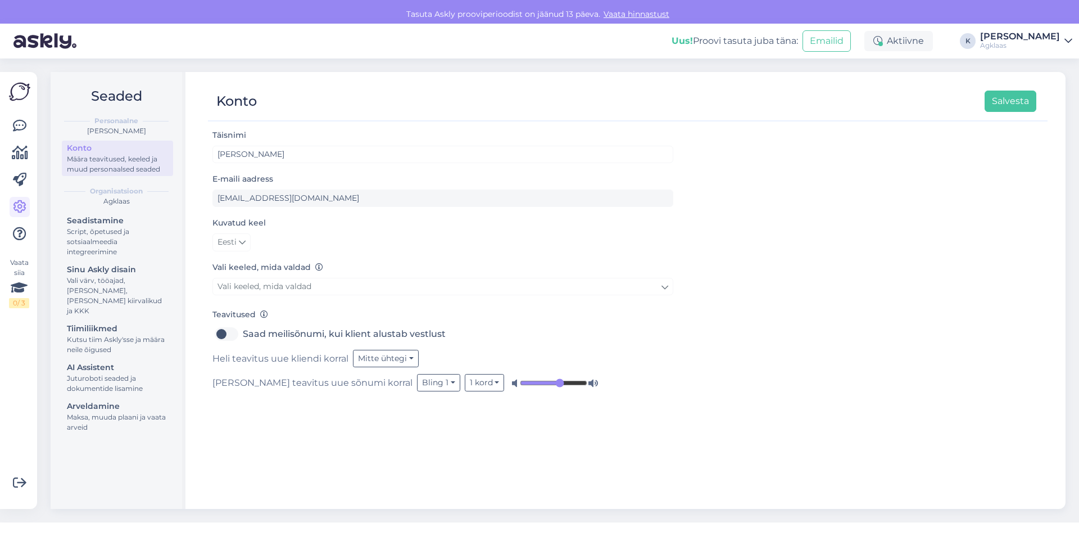
drag, startPoint x: 10, startPoint y: 81, endPoint x: 22, endPoint y: 90, distance: 15.6
click at [10, 82] on img at bounding box center [19, 91] width 21 height 21
click at [21, 90] on img at bounding box center [19, 91] width 21 height 21
click at [19, 114] on div "Vaata siia 0 / 3" at bounding box center [19, 290] width 21 height 419
click at [18, 125] on icon at bounding box center [19, 125] width 13 height 13
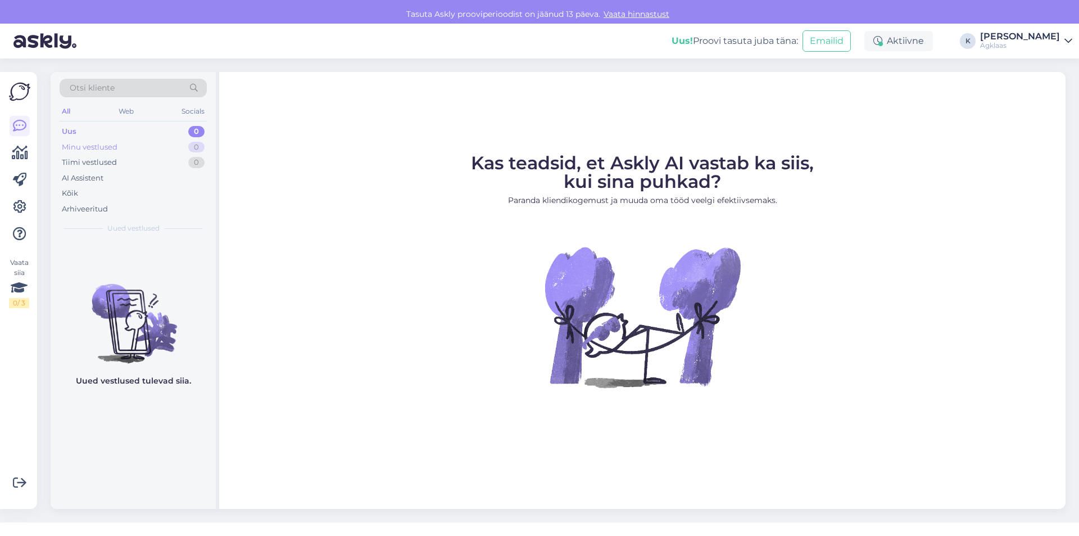
click at [105, 148] on div "Minu vestlused" at bounding box center [90, 147] width 56 height 11
click at [105, 126] on div "Uus 0" at bounding box center [133, 132] width 147 height 16
click at [105, 161] on div "Tiimi vestlused" at bounding box center [89, 162] width 55 height 11
click at [106, 182] on div "AI Assistent" at bounding box center [133, 178] width 147 height 16
click at [95, 207] on div "Arhiveeritud" at bounding box center [85, 208] width 46 height 11
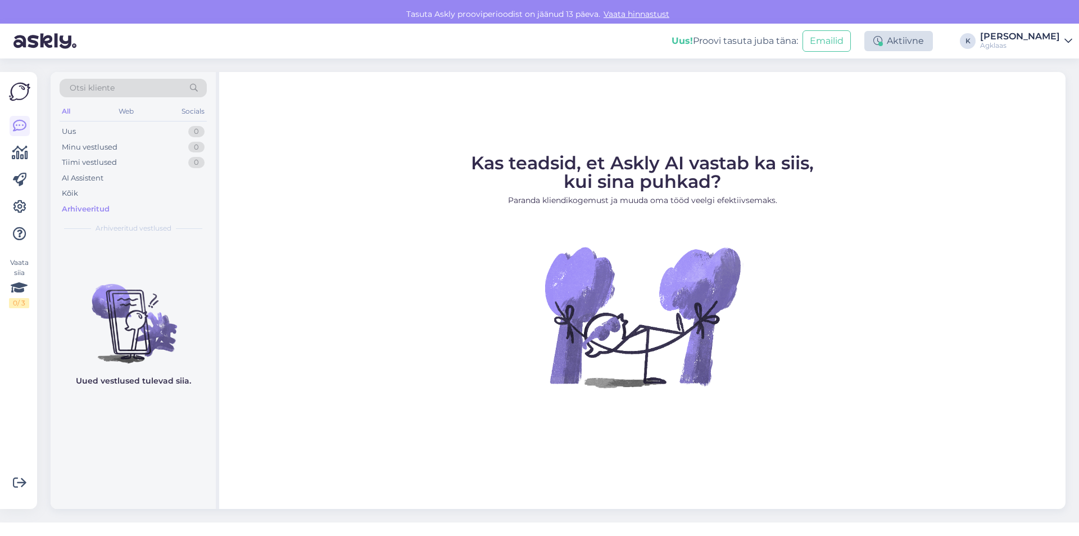
click at [933, 49] on div "Aktiivne" at bounding box center [898, 41] width 69 height 20
click at [876, 99] on div "15 minutit 30 minutit 1 tund 1.5 tundi 24 tundi" at bounding box center [865, 104] width 117 height 34
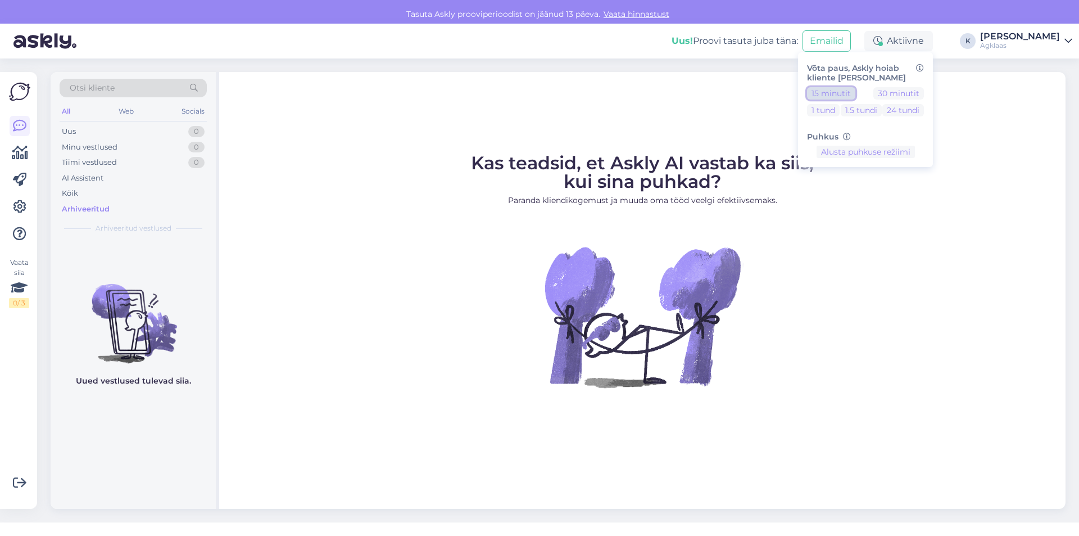
click at [855, 99] on button "15 minutit" at bounding box center [831, 93] width 48 height 12
click at [855, 97] on button "15 minutit" at bounding box center [831, 93] width 48 height 12
click at [894, 193] on button "Lõpeta paus" at bounding box center [865, 187] width 57 height 12
click at [1032, 116] on div "Kas teadsid, et Askly AI vastab ka siis, kui sina puhkad? Paranda kliendikogemu…" at bounding box center [642, 290] width 846 height 437
